Goal: Task Accomplishment & Management: Manage account settings

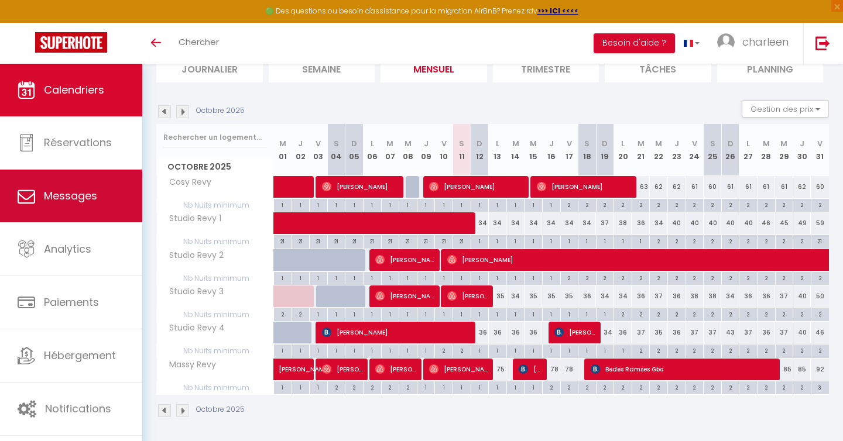
scroll to position [92, 0]
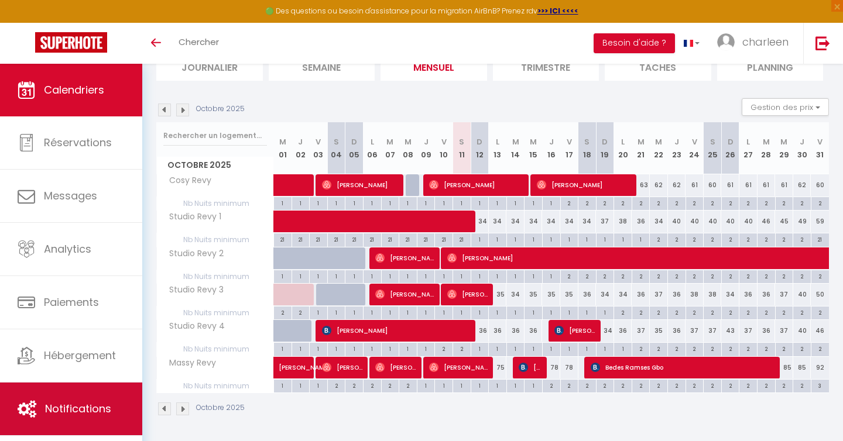
click at [78, 396] on link "Notifications" at bounding box center [71, 409] width 142 height 53
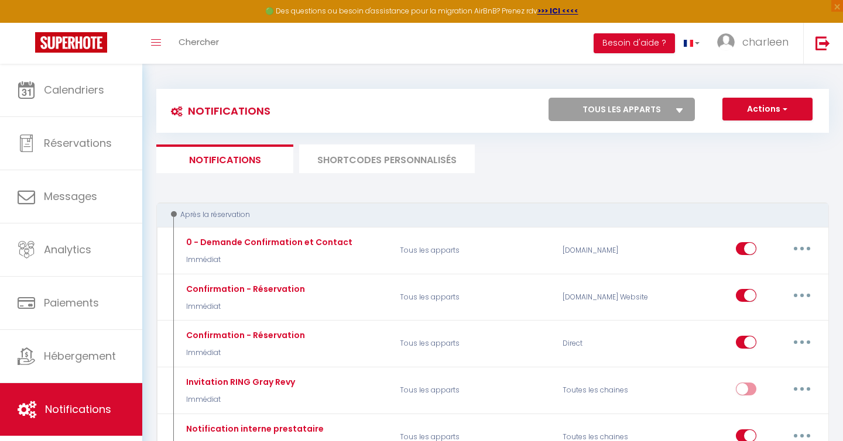
click at [405, 166] on li "SHORTCODES PERSONNALISÉS" at bounding box center [387, 159] width 176 height 29
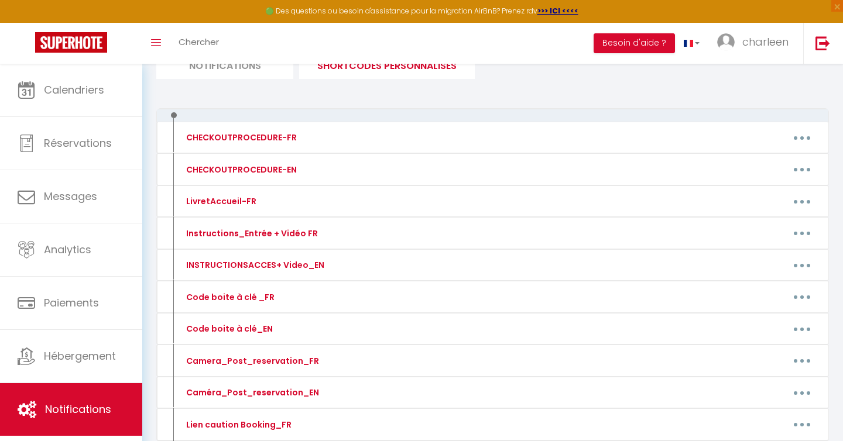
scroll to position [136, 0]
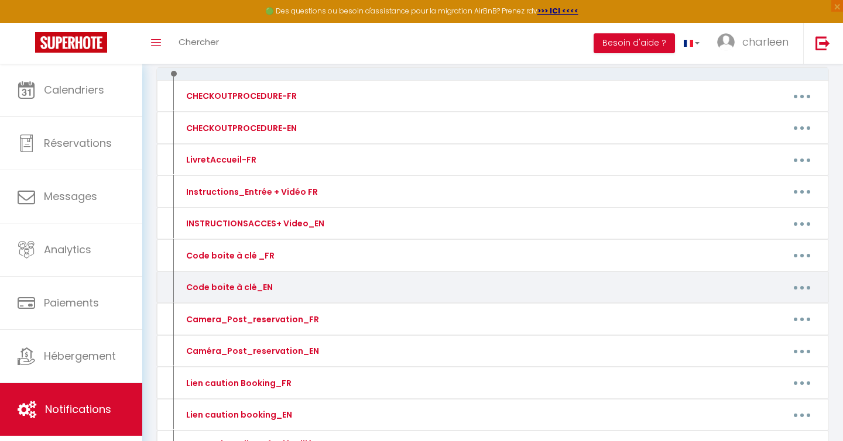
click at [800, 285] on button "button" at bounding box center [801, 287] width 33 height 19
click at [729, 311] on link "Editer" at bounding box center [771, 314] width 87 height 20
type input "Code boite à clé_EN"
type textarea "..."
type textarea "🔑 Key box code : 1510 Note: One of the indicator lights on the plates is not wo…"
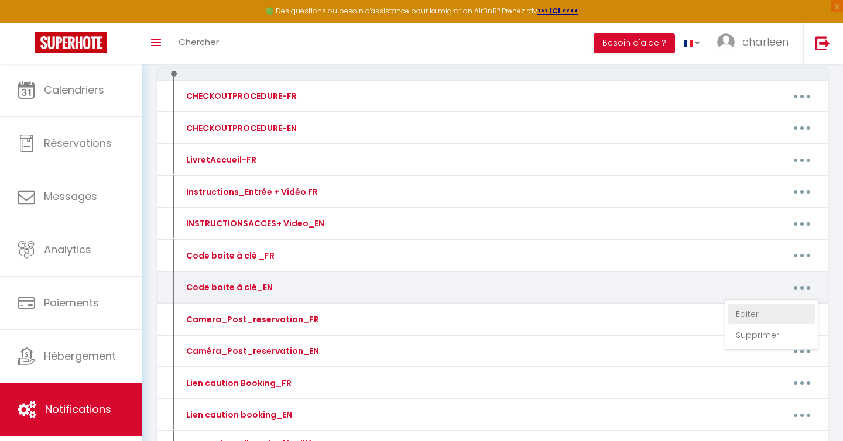
type textarea "🔑 Key box code : 1310"
type textarea "🔑 Key box code :[RENTALDOOR:CODE:ID] Note: The keys to open the kitchen door an…"
type textarea "🔑 Key box code : [RENTALDOOR:CODE]"
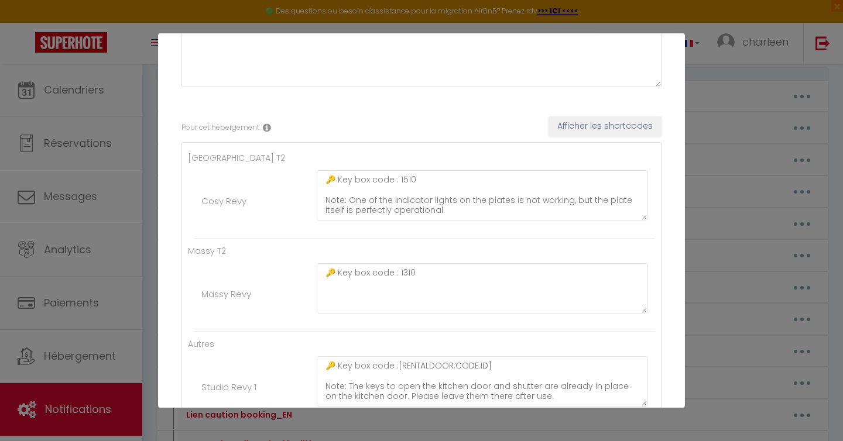
scroll to position [130, 0]
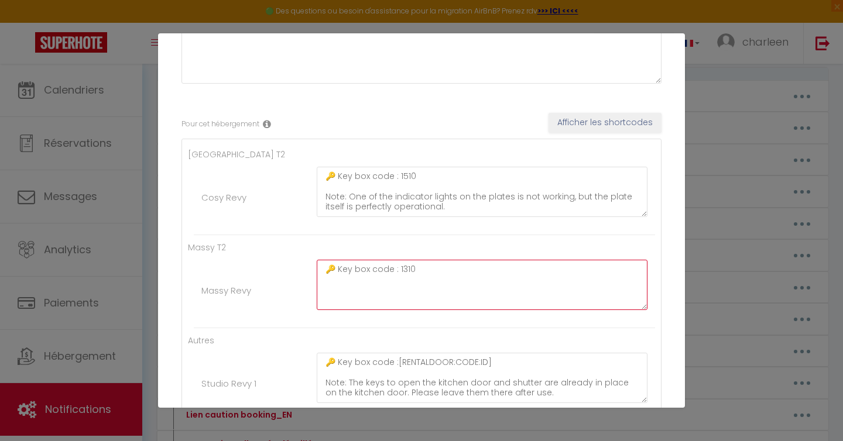
click at [403, 266] on textarea "🔑 Key box code : 1310" at bounding box center [482, 285] width 331 height 50
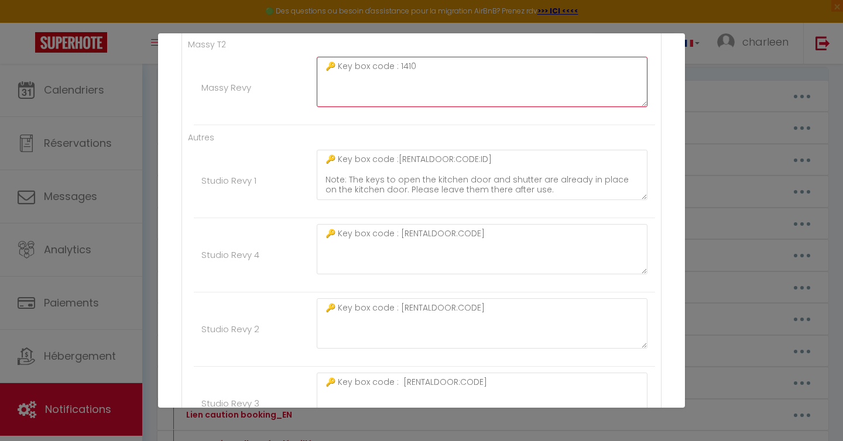
scroll to position [463, 0]
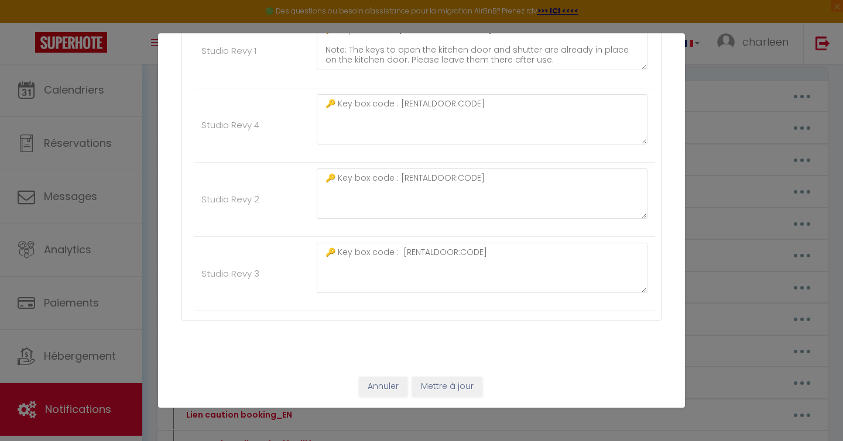
type textarea "🔑 Key box code : 1410"
click at [436, 393] on button "Mettre à jour" at bounding box center [447, 387] width 70 height 20
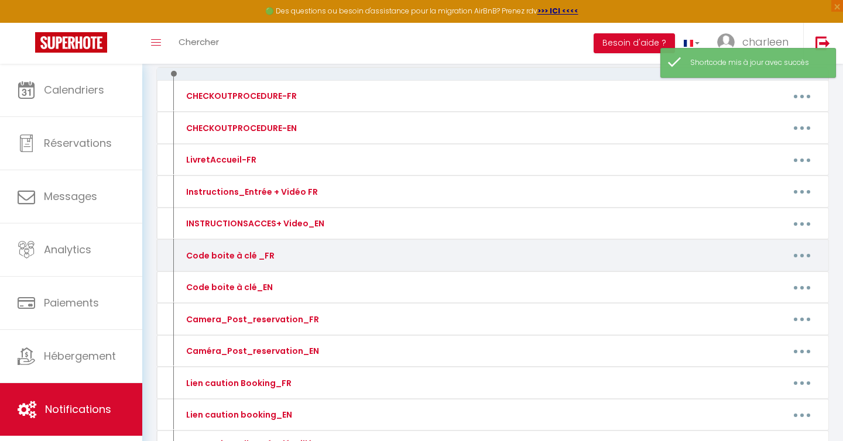
click at [807, 257] on button "button" at bounding box center [801, 255] width 33 height 19
click at [761, 283] on link "Editer" at bounding box center [771, 282] width 87 height 20
type input "Code boite à clé _FR"
type textarea "...."
type textarea "🔑 Code de la boîte à clé : 1510 Remarque : Un des voyants des plaques ne foncti…"
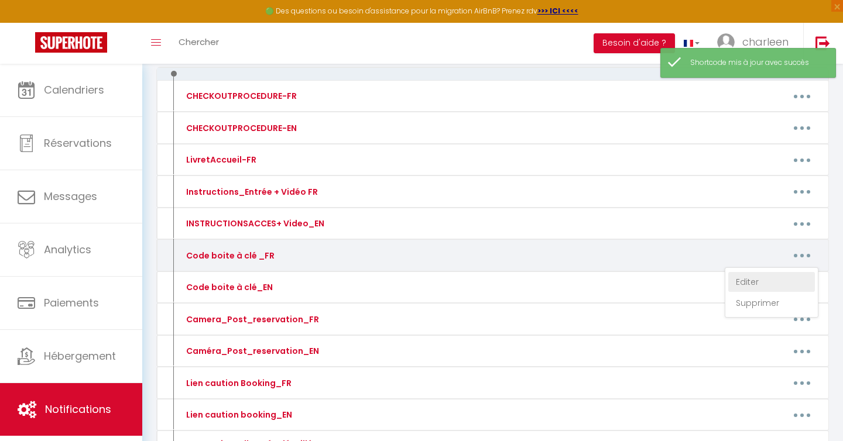
type textarea "🔑 Code de la boîte à clé : 1310"
type textarea "🔑 Code de la boîte à clé : [RENTALDOOR:CODE] Remarque : Les clés pour ouvrir la…"
type textarea "🔑 Code de la boîte à clé : [RENTALDOOR:CODE]"
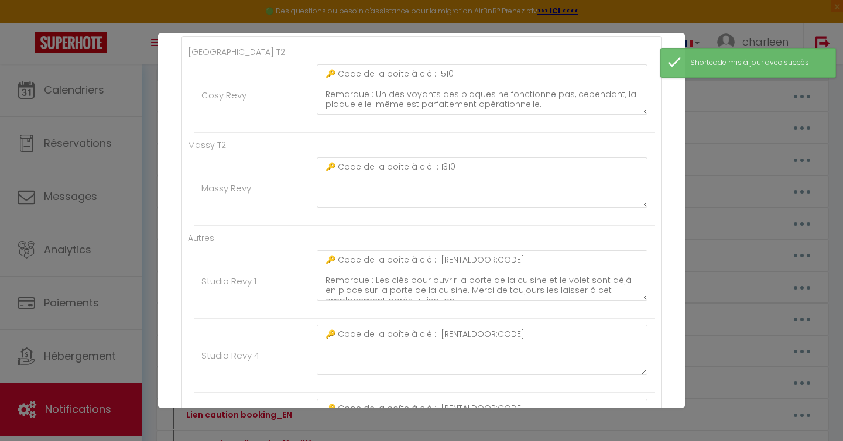
scroll to position [116, 0]
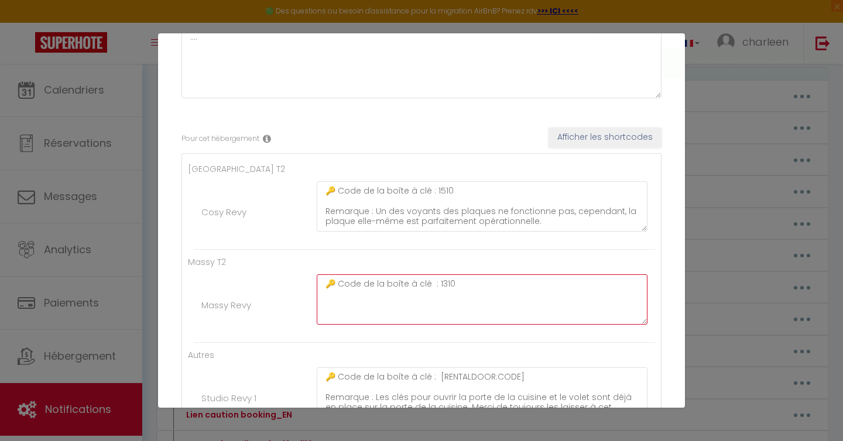
click at [441, 282] on textarea "🔑 Code de la boîte à clé : 1310" at bounding box center [482, 299] width 331 height 50
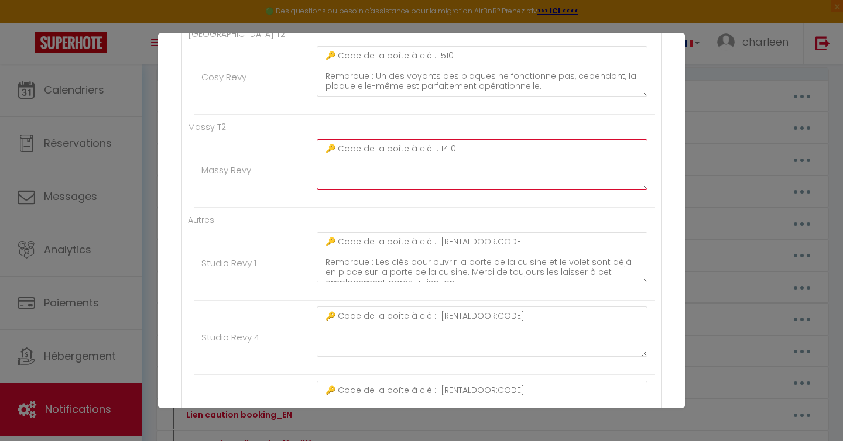
scroll to position [463, 0]
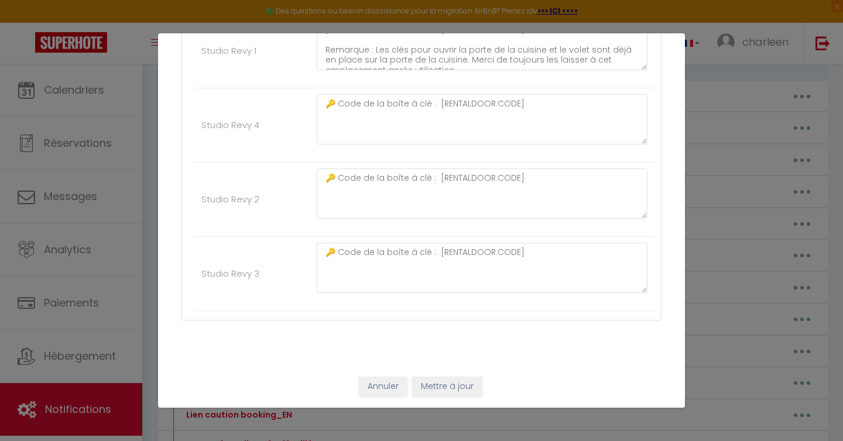
type textarea "🔑 Code de la boîte à clé : 1410"
click at [441, 381] on button "Mettre à jour" at bounding box center [447, 387] width 70 height 20
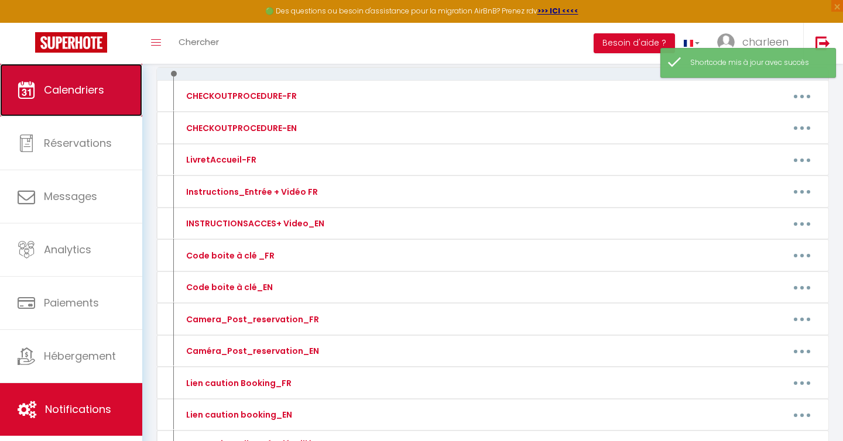
click at [76, 95] on span "Calendriers" at bounding box center [74, 90] width 60 height 15
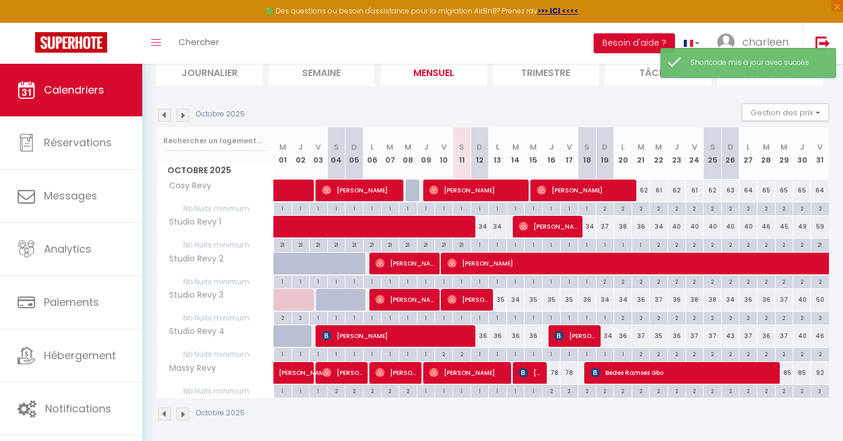
scroll to position [92, 0]
